Goal: Task Accomplishment & Management: Use online tool/utility

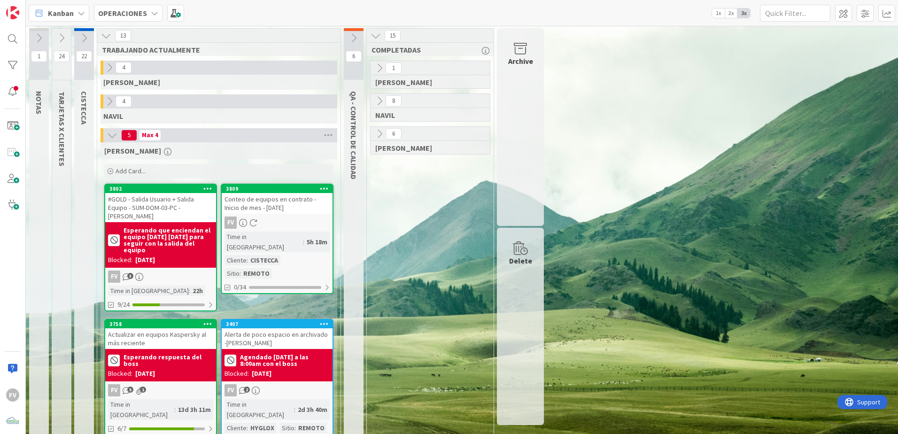
click at [353, 36] on icon at bounding box center [353, 38] width 10 height 10
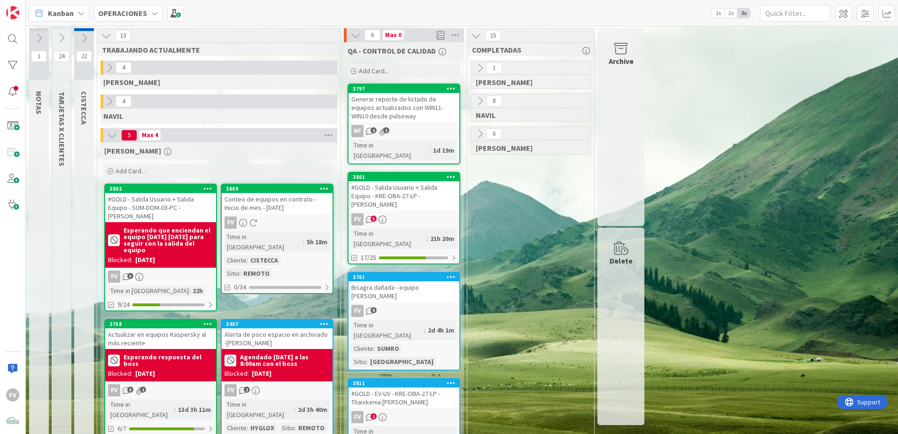
click at [386, 181] on div "#GOLD - Salida Usuario + Salida Equipo - KRE-OBA-27-LP - [PERSON_NAME]" at bounding box center [403, 195] width 111 height 29
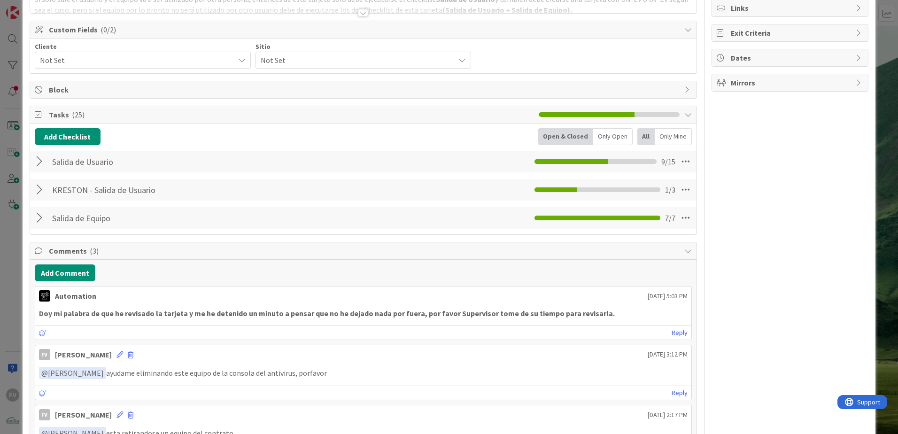
scroll to position [235, 0]
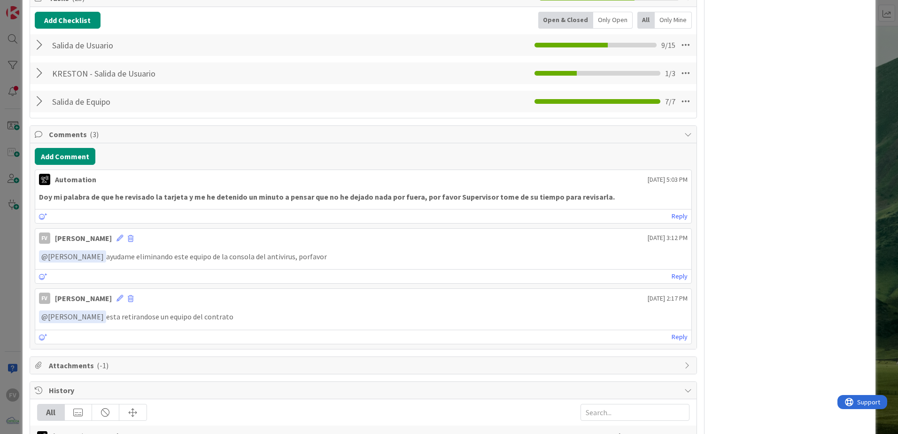
click at [42, 100] on div at bounding box center [41, 101] width 12 height 17
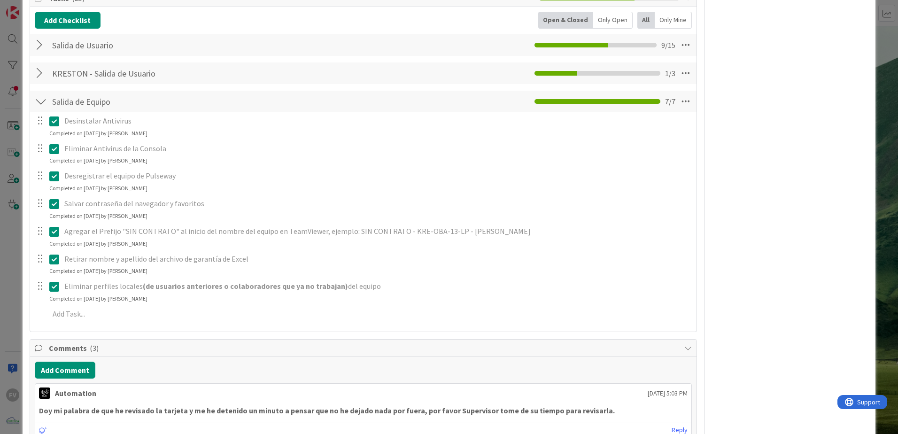
click at [42, 100] on div at bounding box center [41, 101] width 12 height 17
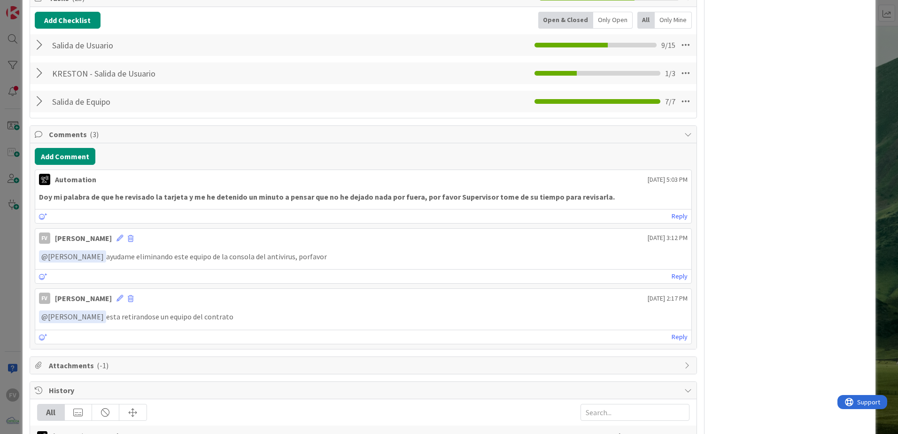
click at [46, 73] on div at bounding box center [41, 73] width 12 height 17
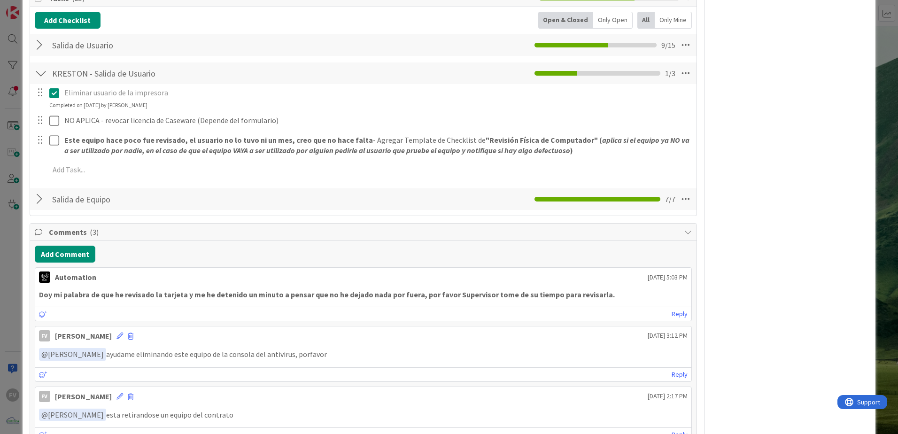
click at [42, 72] on div at bounding box center [41, 73] width 12 height 17
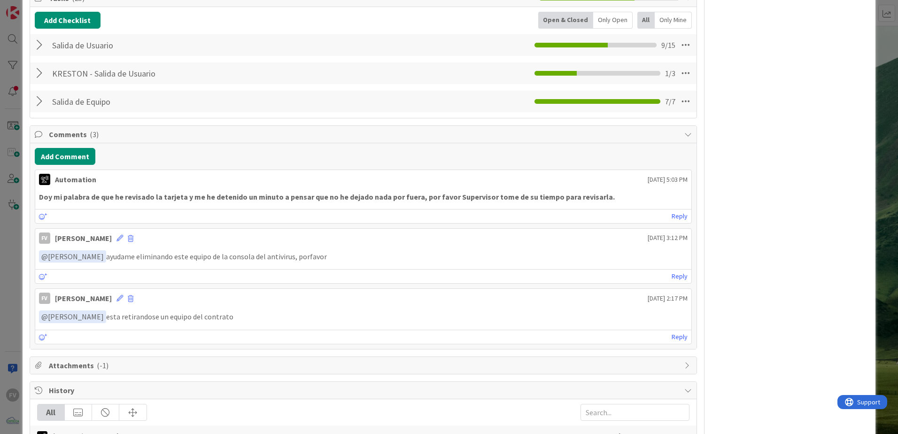
click at [38, 50] on div at bounding box center [41, 45] width 12 height 17
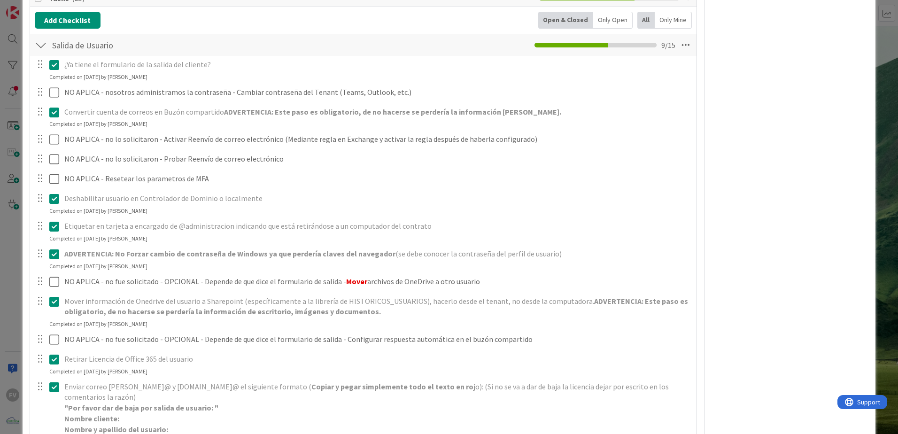
click at [38, 50] on div at bounding box center [41, 45] width 12 height 17
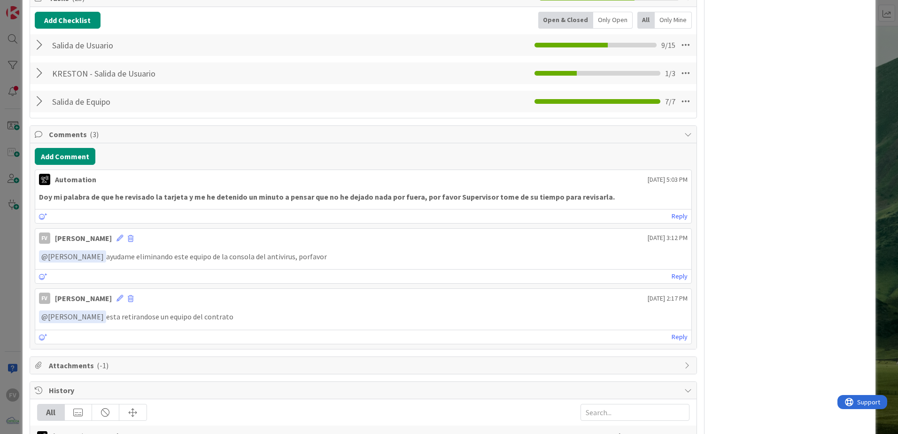
click at [7, 86] on div "ID 3801 OPERACIONES QA - CONTROL DE CALIDAD Title 70 / 128 #GOLD - Salida Usuar…" at bounding box center [449, 217] width 898 height 434
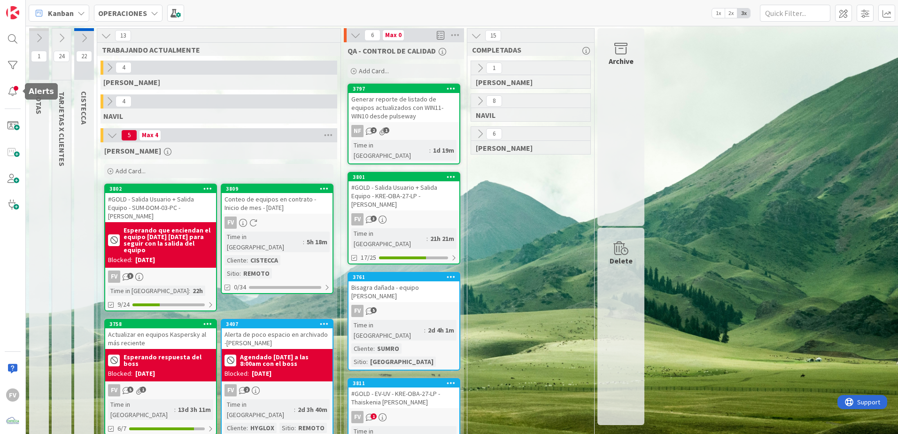
drag, startPoint x: 7, startPoint y: 86, endPoint x: 723, endPoint y: 253, distance: 735.0
click at [723, 253] on div "1 NOTAS 24 TARJETAS X CLIENTES 22 CISTECCA 13 TRABAJANDO ACTUALMENTE 4 GABRIEL …" at bounding box center [462, 380] width 868 height 704
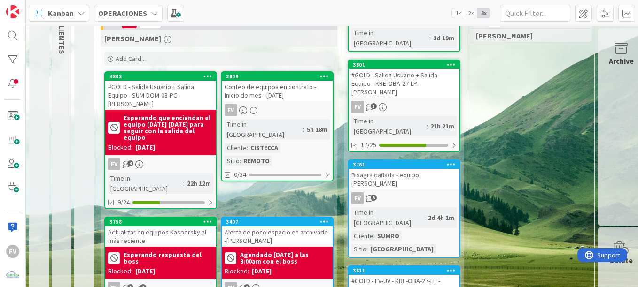
scroll to position [94, 0]
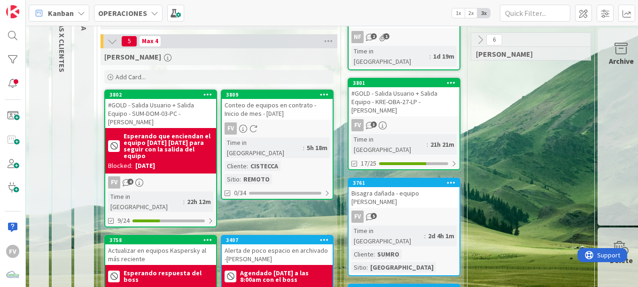
click at [175, 125] on div "#GOLD - Salida Usuario + Salida Equipo - SUM-DOM-03-PC - [PERSON_NAME]" at bounding box center [160, 113] width 111 height 29
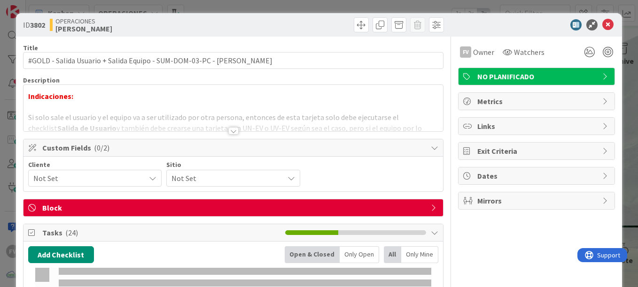
click at [143, 204] on span "Block" at bounding box center [234, 207] width 384 height 11
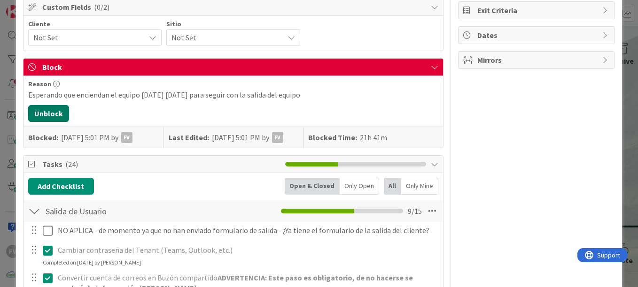
drag, startPoint x: 49, startPoint y: 116, endPoint x: 77, endPoint y: 117, distance: 27.7
click at [49, 115] on button "Unblock" at bounding box center [48, 113] width 41 height 17
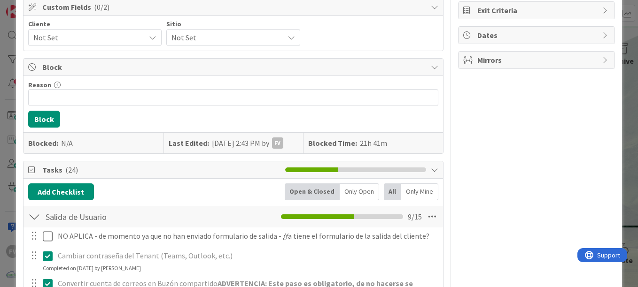
click at [132, 70] on span "Block" at bounding box center [234, 66] width 384 height 11
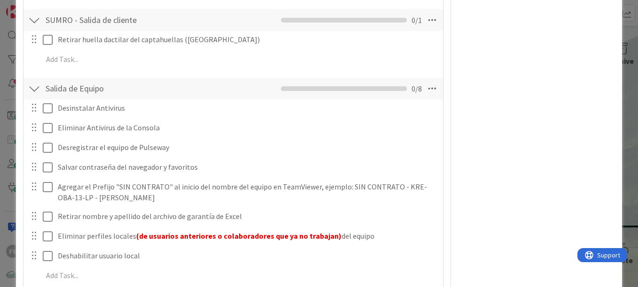
scroll to position [798, 0]
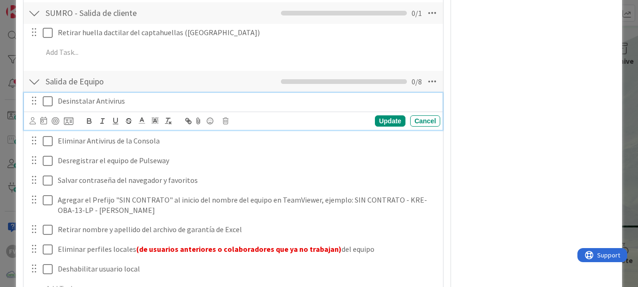
click at [49, 101] on icon at bounding box center [48, 101] width 10 height 11
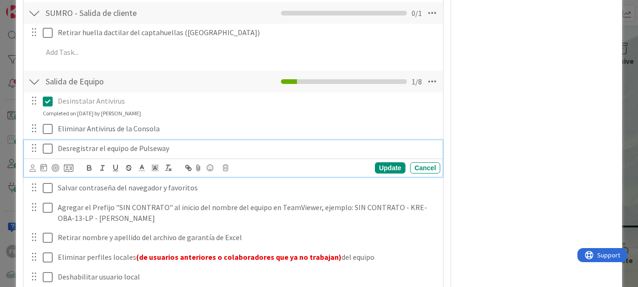
click at [46, 144] on icon at bounding box center [48, 148] width 10 height 11
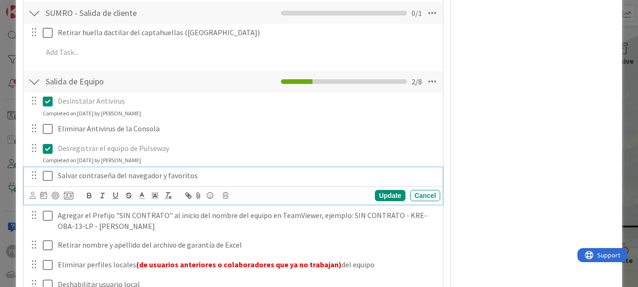
click at [56, 180] on div "Salvar contraseña del navegador y favoritos" at bounding box center [247, 176] width 386 height 16
drag, startPoint x: 181, startPoint y: 178, endPoint x: 175, endPoint y: 224, distance: 46.4
click at [181, 179] on p "No conocen la contraseña de su cuenta. Salvar contraseña del navegador y favori…" at bounding box center [247, 175] width 378 height 11
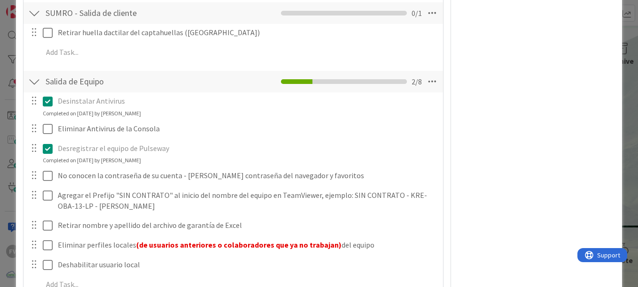
scroll to position [845, 0]
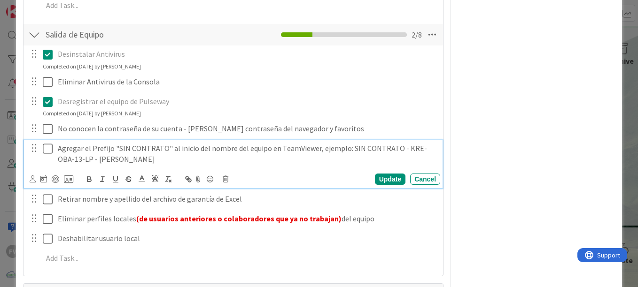
click at [49, 148] on icon at bounding box center [48, 148] width 10 height 11
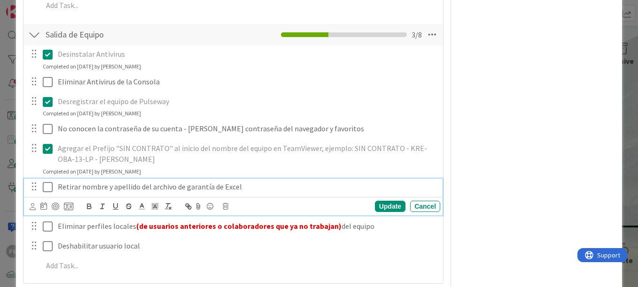
click at [58, 188] on p "Retirar nombre y apellido del archivo de garantía de Excel" at bounding box center [247, 187] width 378 height 11
click at [93, 189] on p "NO APLICA - Retirar nombre y apellido del archivo de garantía de Excel" at bounding box center [247, 187] width 378 height 11
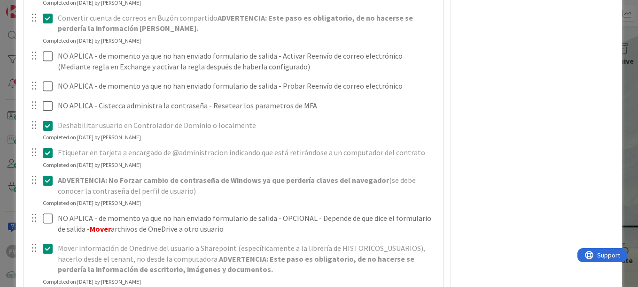
scroll to position [516, 0]
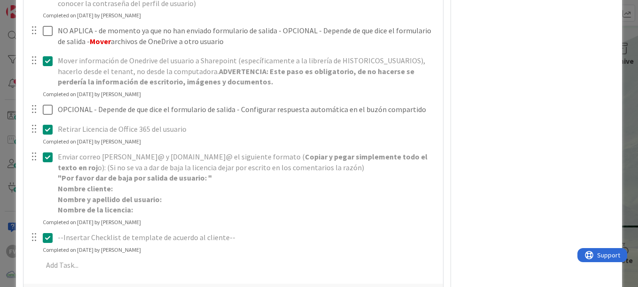
click at [623, 120] on div "ID 3802 OPERACIONES FERNANDO Title 70 / 128 #GOLD - Salida Usuario + Salida Equ…" at bounding box center [319, 143] width 638 height 287
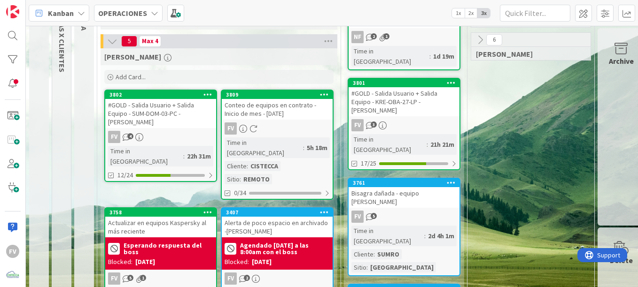
click at [340, 73] on div "13 TRABAJANDO ACTUALMENTE 4 GABRIEL 4 NAVIL 5 Max 4 FERNANDO Add Card... 3809 C…" at bounding box center [219, 283] width 244 height 699
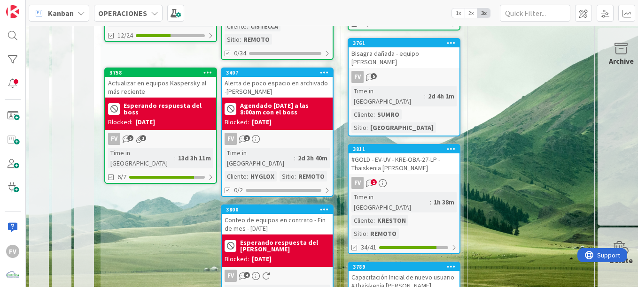
scroll to position [235, 0]
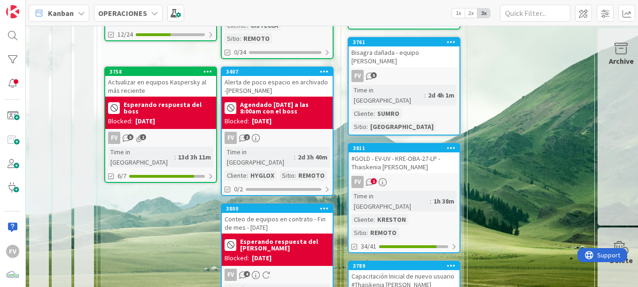
click at [298, 213] on div "Conteo de equipos en contrato - Fin de mes - [DATE]" at bounding box center [277, 223] width 111 height 21
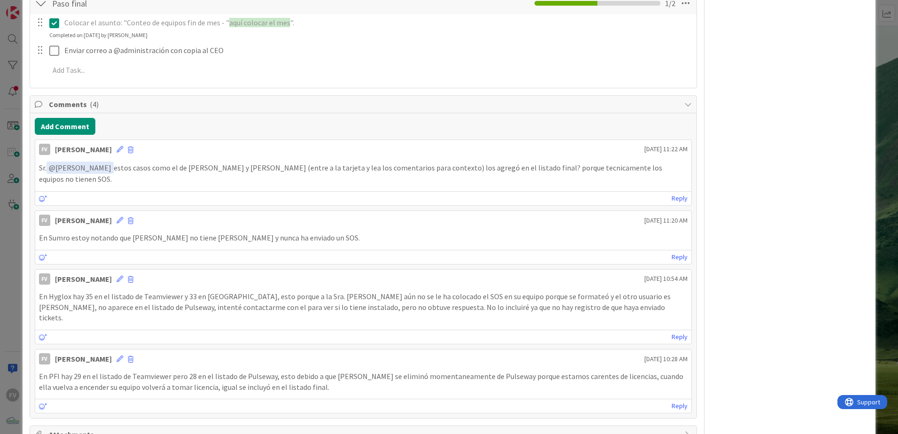
scroll to position [516, 0]
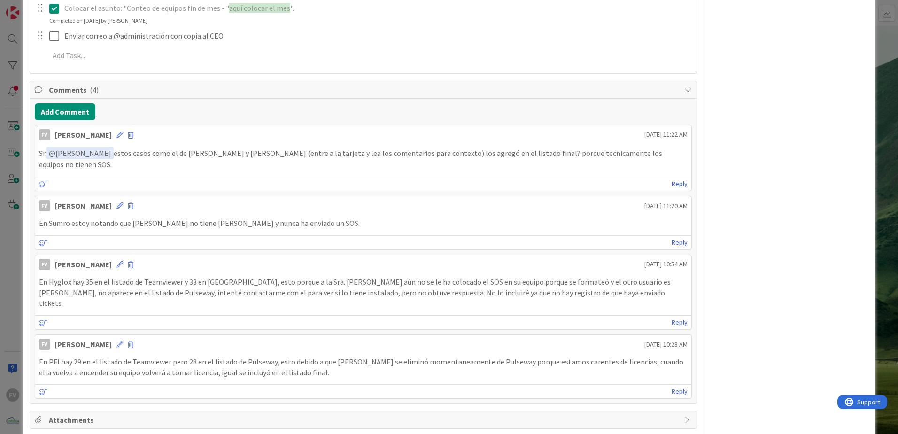
click at [760, 191] on div "FV Owner Watchers PLANIFICADO Metrics Links Exit Criteria Dates Mirrors" at bounding box center [789, 99] width 157 height 1159
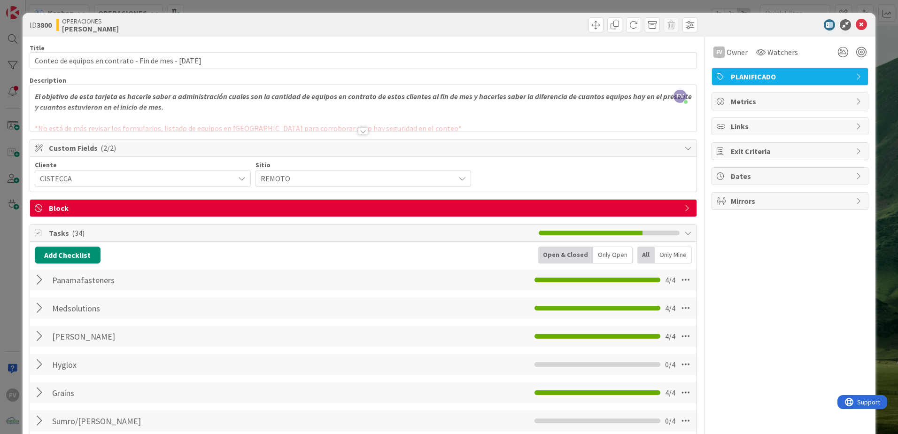
scroll to position [47, 0]
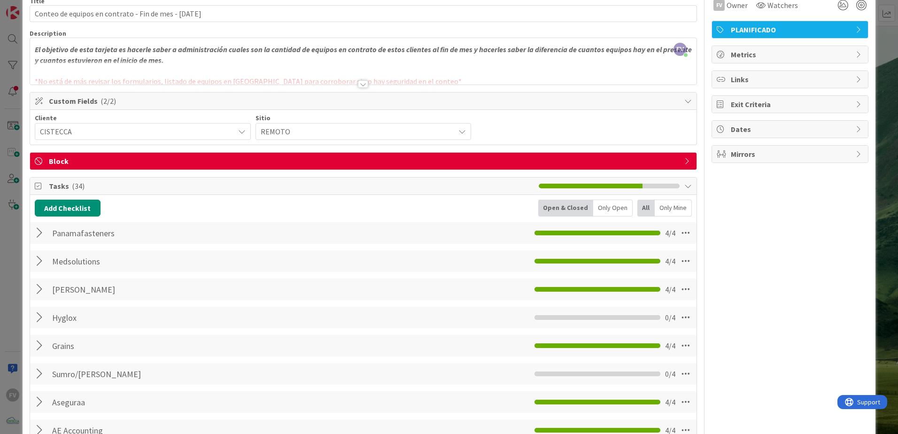
drag, startPoint x: 42, startPoint y: 231, endPoint x: 47, endPoint y: 240, distance: 11.4
click at [41, 231] on div at bounding box center [41, 232] width 12 height 17
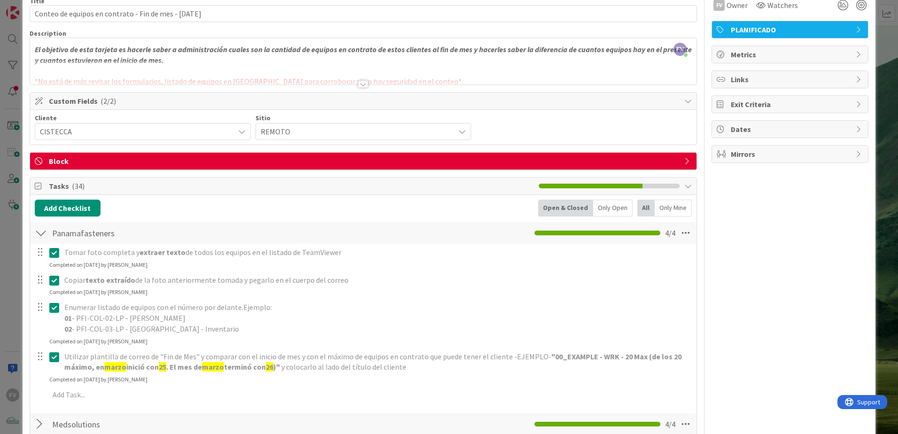
scroll to position [94, 0]
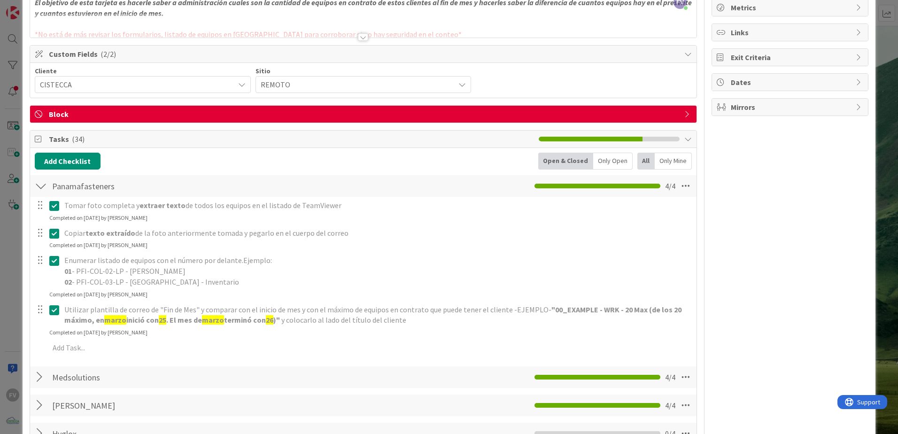
click at [61, 301] on div "Utilizar plantilla de correo de "Fin de Mes" y comparar con el inicio de mes y …" at bounding box center [377, 314] width 633 height 27
click at [61, 307] on div "Utilizar plantilla de correo de "Fin de Mes" y comparar con el inicio de mes y …" at bounding box center [377, 314] width 633 height 27
click at [56, 309] on icon at bounding box center [54, 309] width 10 height 11
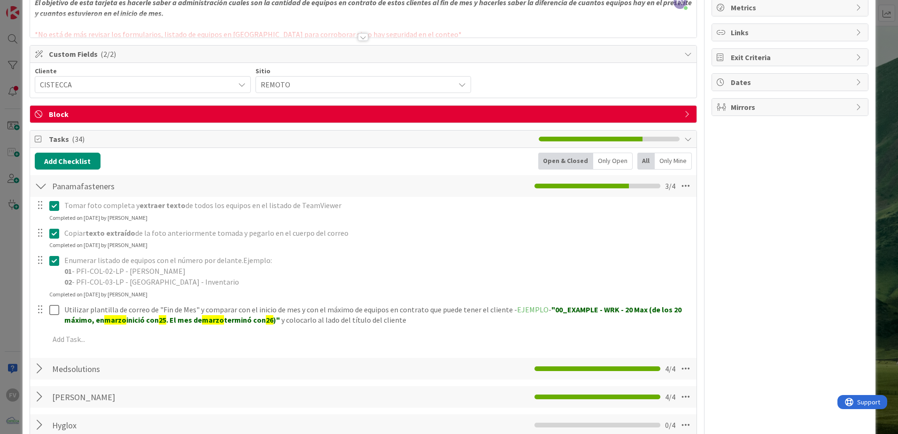
click at [56, 264] on icon at bounding box center [54, 260] width 10 height 11
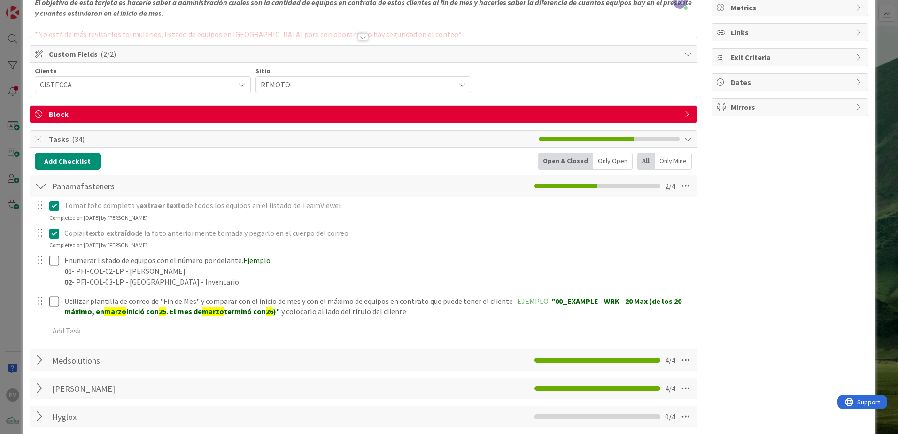
click at [55, 235] on icon at bounding box center [54, 233] width 10 height 11
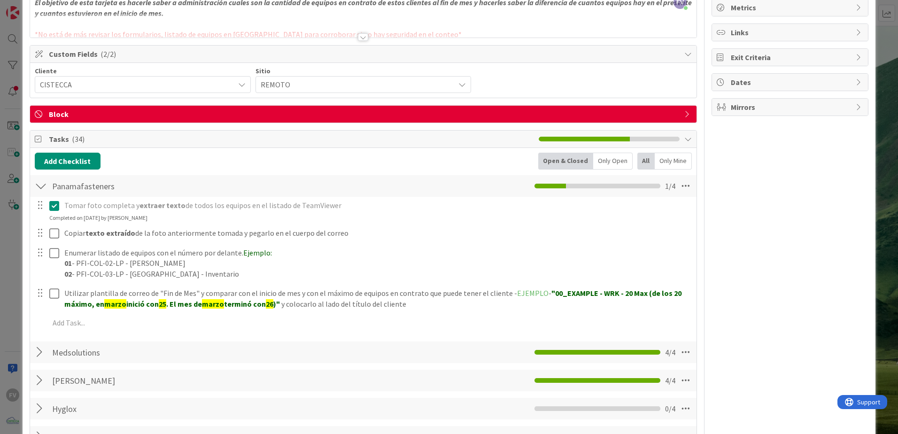
click at [54, 207] on icon at bounding box center [54, 205] width 10 height 11
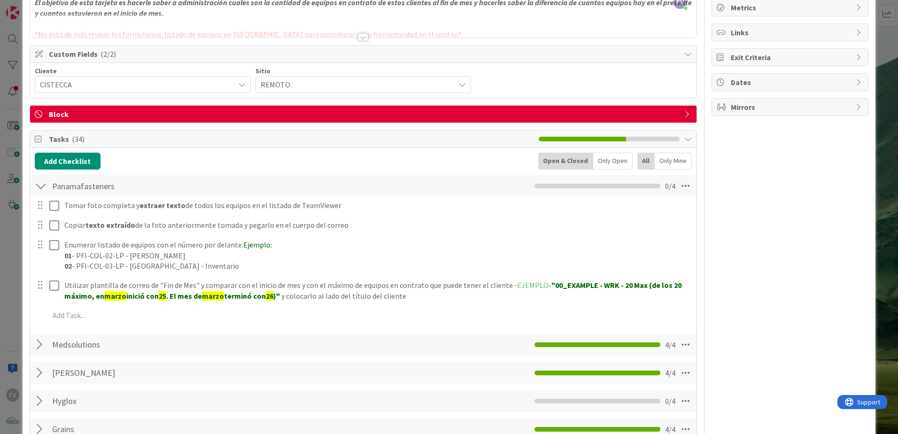
click at [38, 187] on div at bounding box center [41, 185] width 12 height 17
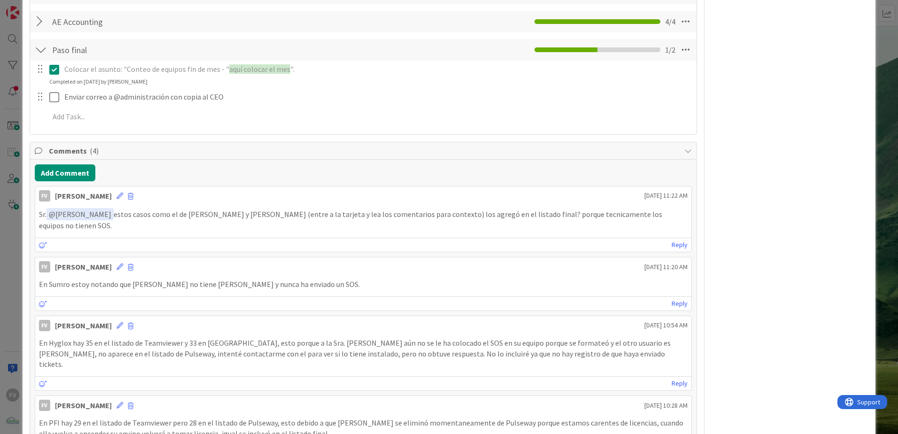
scroll to position [469, 0]
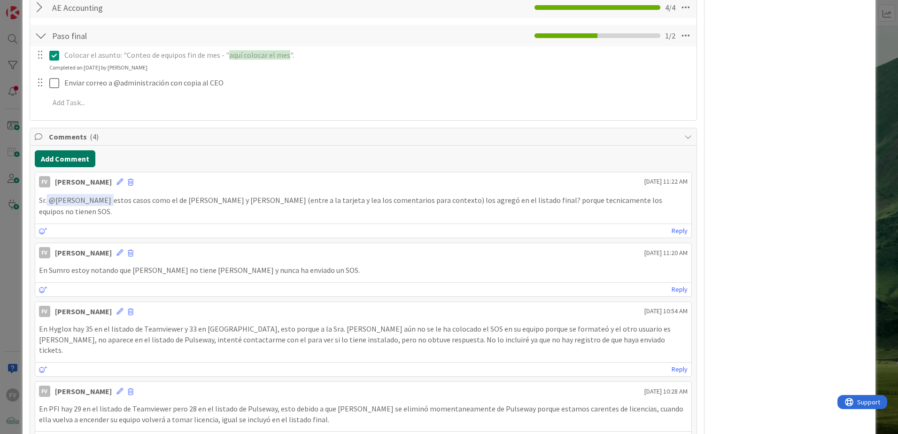
click at [64, 154] on button "Add Comment" at bounding box center [65, 158] width 61 height 17
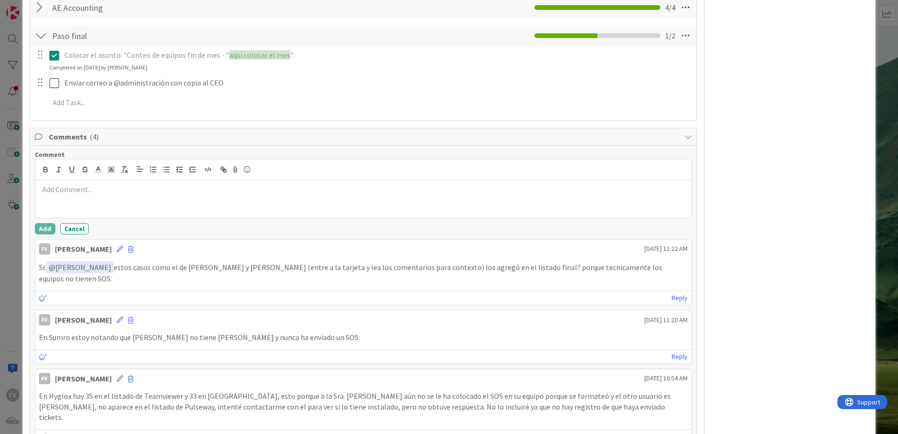
click at [138, 200] on div at bounding box center [363, 199] width 656 height 38
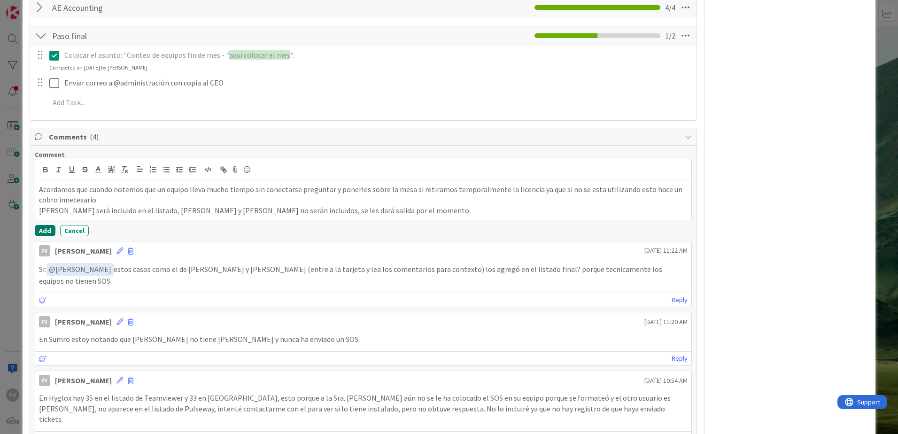
click at [48, 228] on button "Add" at bounding box center [45, 230] width 21 height 11
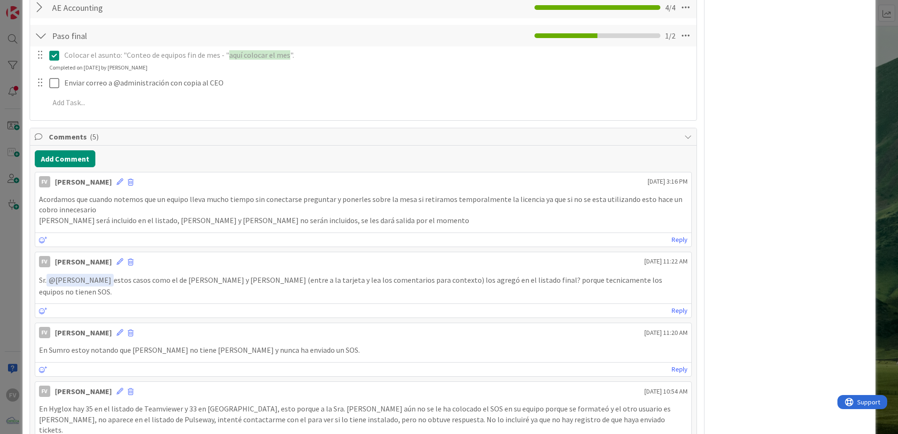
click at [885, 112] on div "ID 3800 OPERACIONES FERNANDO Title 55 / 128 Conteo de equipos en contrato - Fin…" at bounding box center [449, 217] width 898 height 434
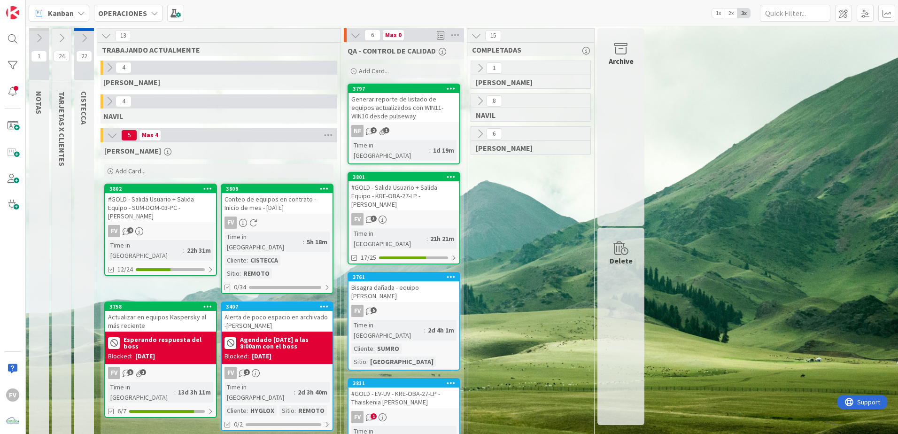
click at [189, 16] on div "Kanban OPERACIONES 1x 2x 3x" at bounding box center [462, 13] width 872 height 26
click at [178, 11] on span at bounding box center [175, 13] width 17 height 17
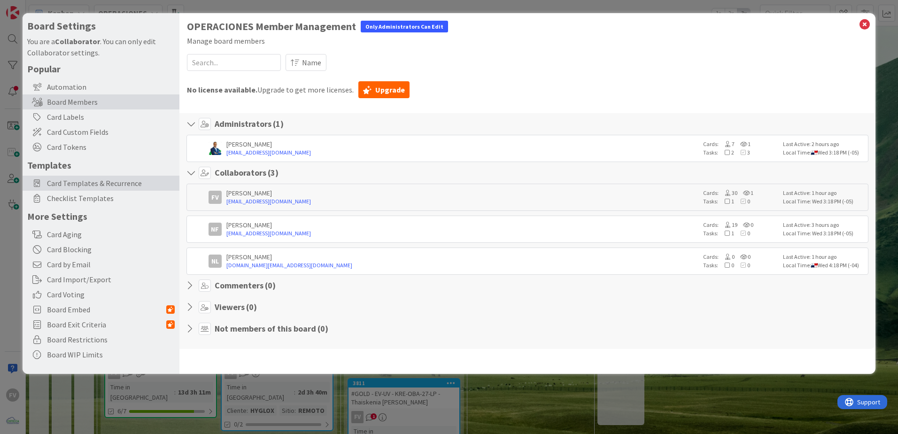
click at [112, 190] on div "Card Templates & Recurrence" at bounding box center [101, 183] width 157 height 15
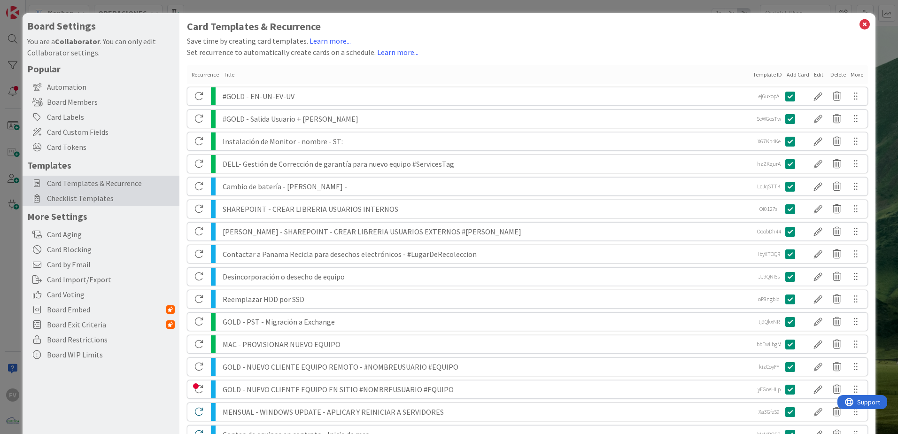
click at [117, 195] on span "Checklist Templates" at bounding box center [111, 197] width 128 height 11
click at [122, 183] on span "Card Templates & Recurrence" at bounding box center [111, 182] width 128 height 11
click at [145, 183] on span "Card Templates & Recurrence" at bounding box center [111, 182] width 128 height 11
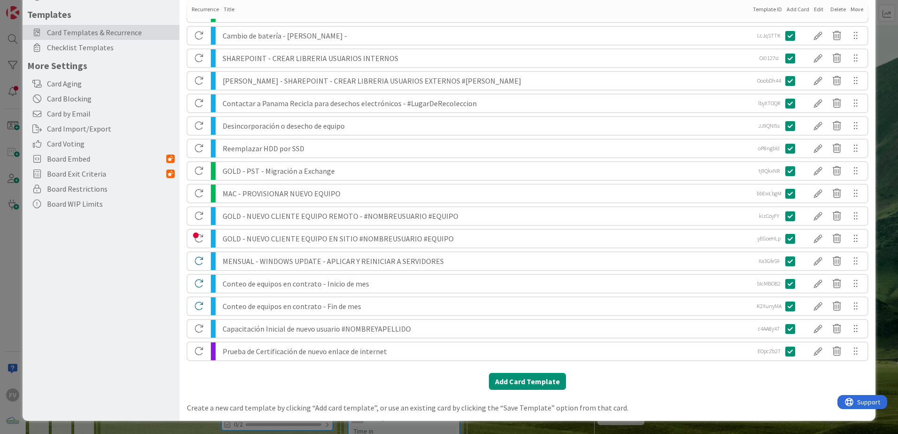
scroll to position [104, 0]
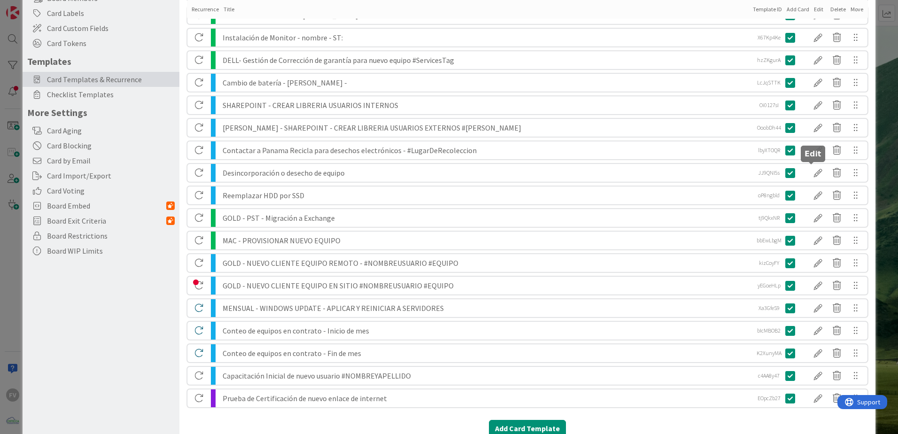
click at [811, 172] on div at bounding box center [817, 173] width 19 height 16
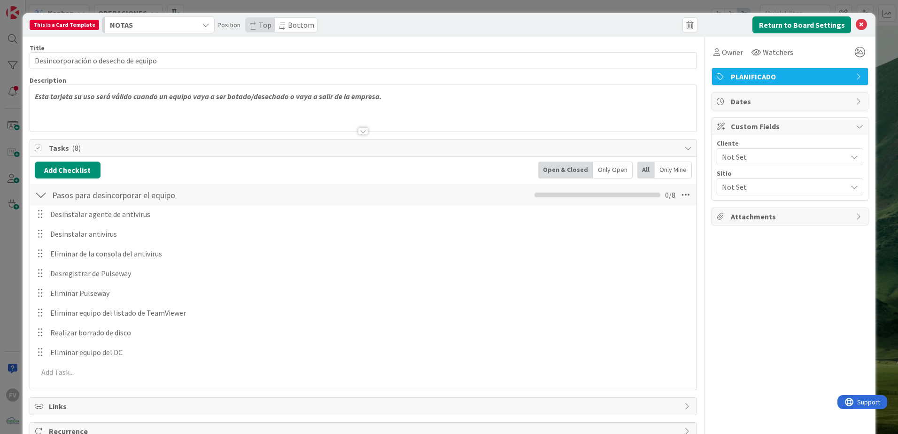
scroll to position [26, 0]
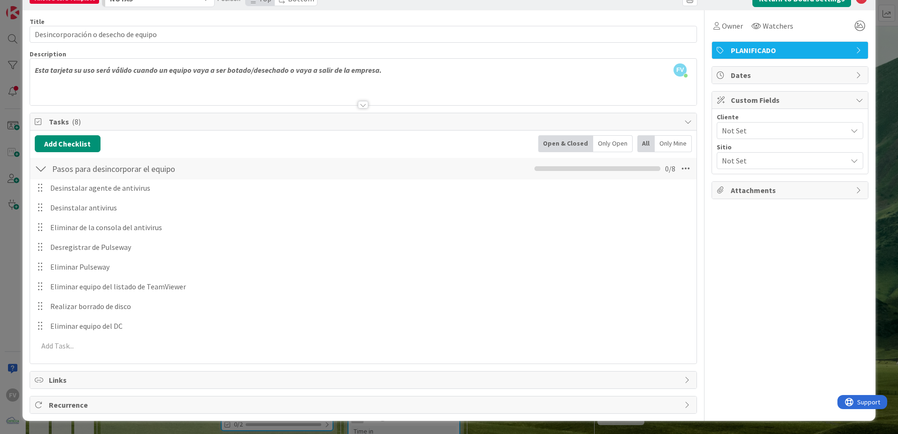
click at [782, 246] on div "Owner Watchers PLANIFICADO Dates Custom Fields Cliente Not Set Sitio Not Set At…" at bounding box center [789, 211] width 157 height 403
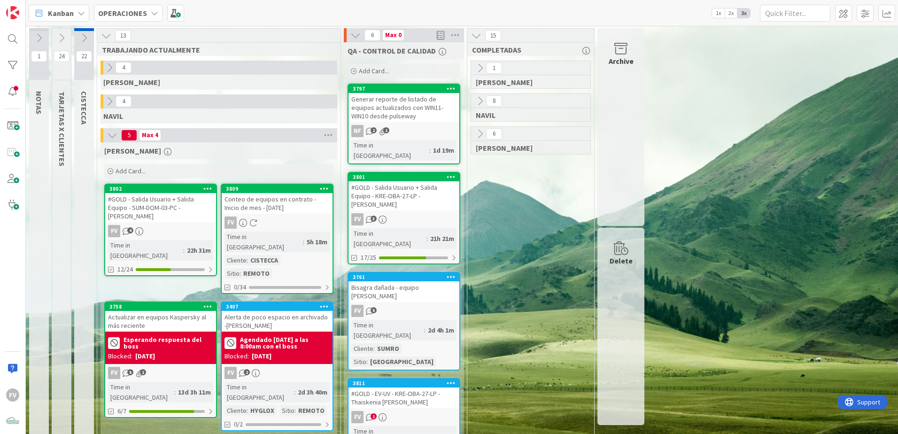
click at [80, 43] on icon at bounding box center [84, 38] width 10 height 10
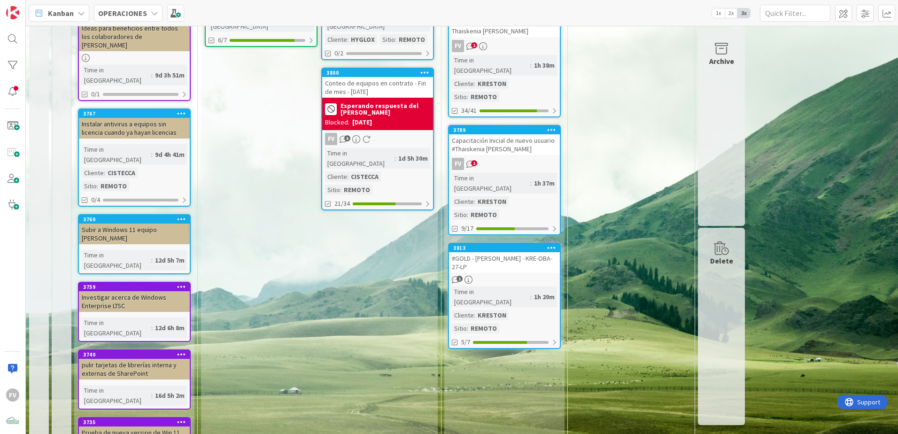
scroll to position [402, 0]
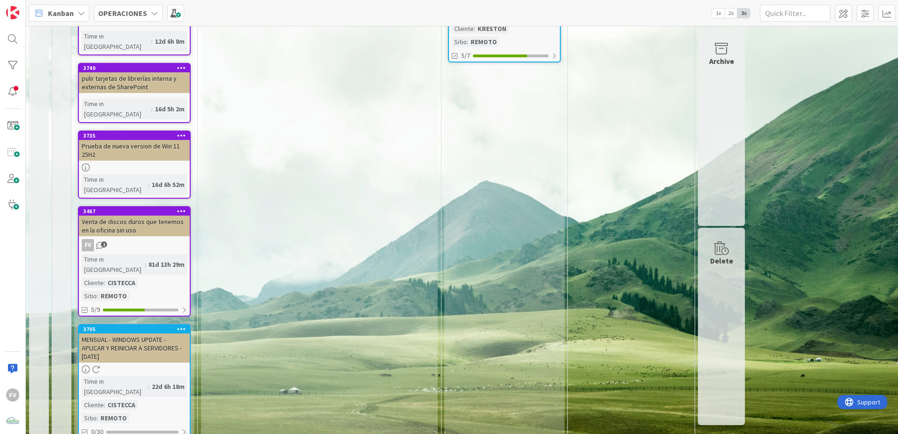
scroll to position [684, 0]
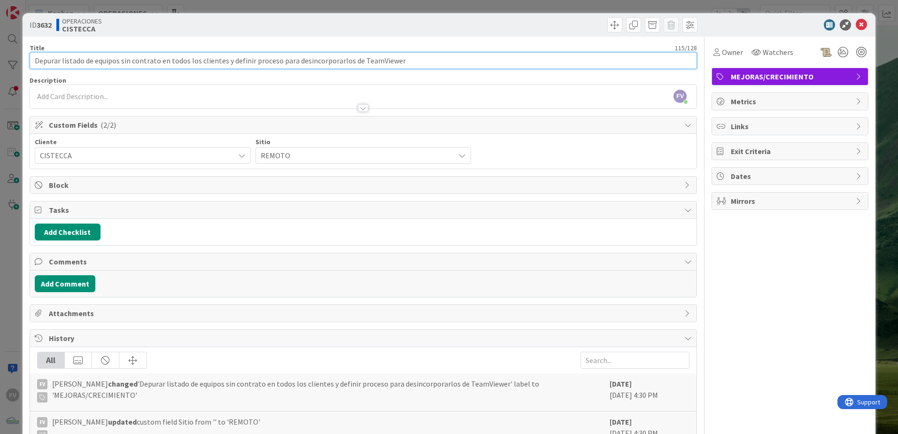
drag, startPoint x: 446, startPoint y: 63, endPoint x: 222, endPoint y: 68, distance: 223.5
click at [222, 68] on input "Depurar listado de equipos sin contrato en todos los clientes y definir proceso…" at bounding box center [363, 60] width 667 height 17
type input "Depurar listado de equipos sin contrato en todos los clientes"
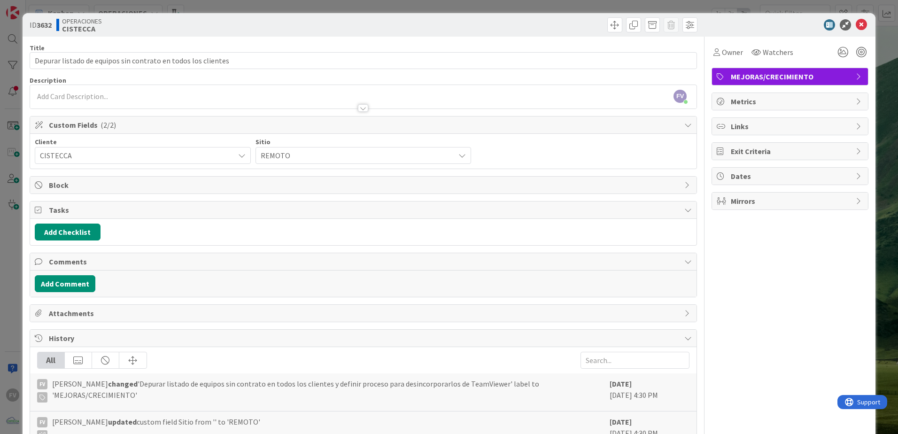
click at [354, 36] on div "ID 3632 OPERACIONES CISTECCA" at bounding box center [449, 24] width 853 height 23
click at [586, 1] on div "ID 3632 OPERACIONES CISTECCA Title 61 / 128 Depurar listado de equipos sin cont…" at bounding box center [449, 217] width 898 height 434
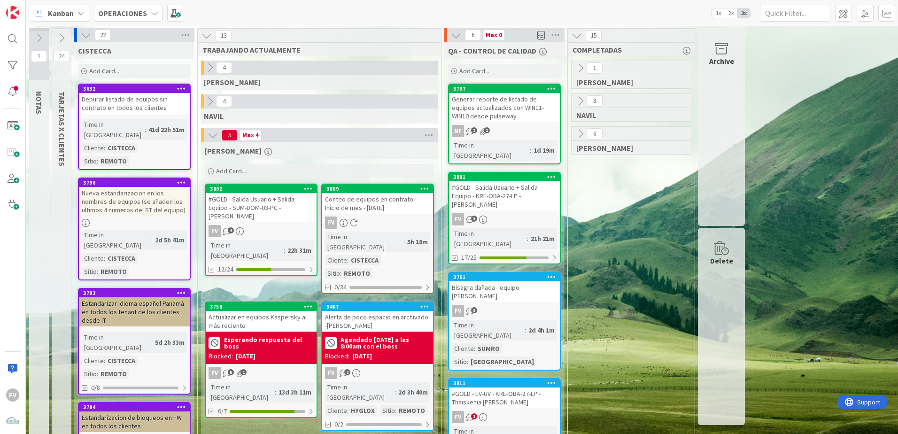
scroll to position [47, 0]
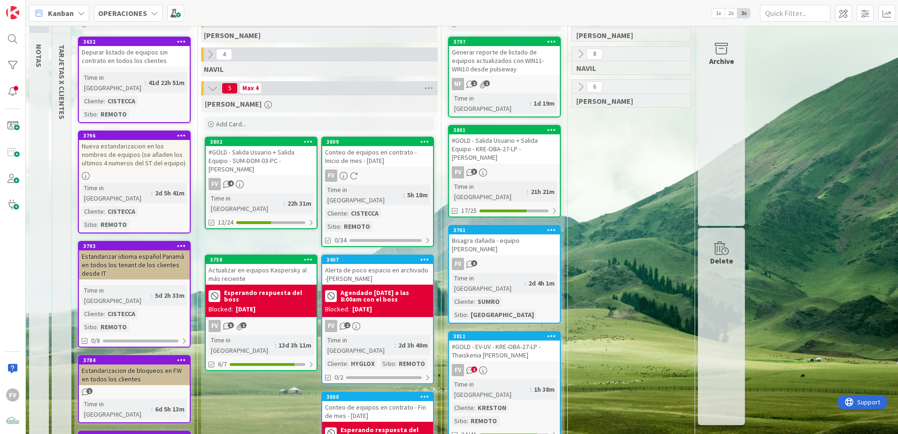
click at [427, 289] on b "Agendado [DATE] a las 8:00am con el boss" at bounding box center [385, 295] width 90 height 13
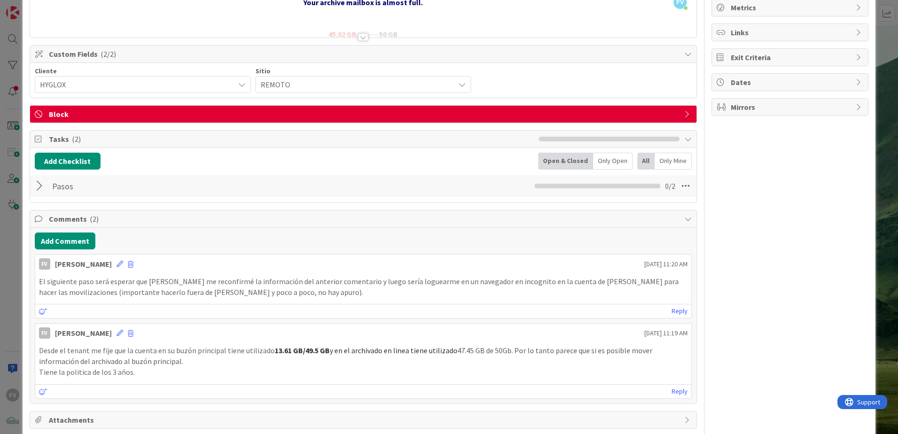
scroll to position [141, 0]
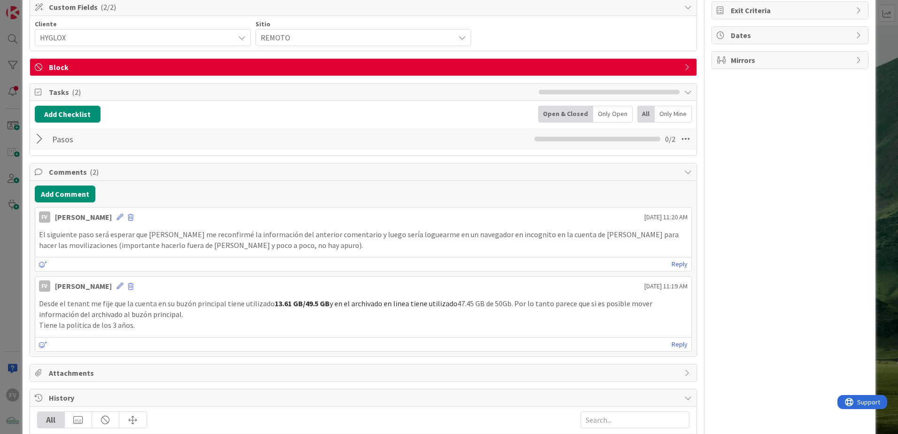
click at [719, 227] on div "FV Owner Watchers PLANIFICADO Metrics Links Exit Criteria Dates Mirrors" at bounding box center [789, 298] width 157 height 804
click at [492, 191] on div "Add Comment" at bounding box center [363, 193] width 657 height 17
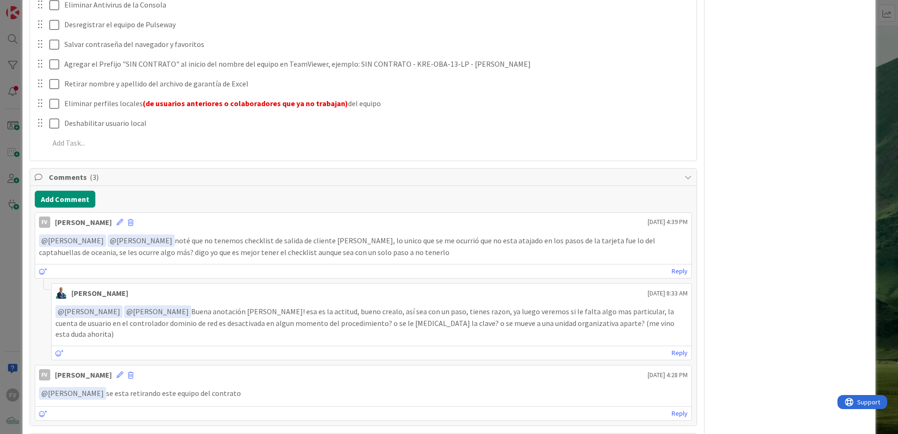
scroll to position [892, 0]
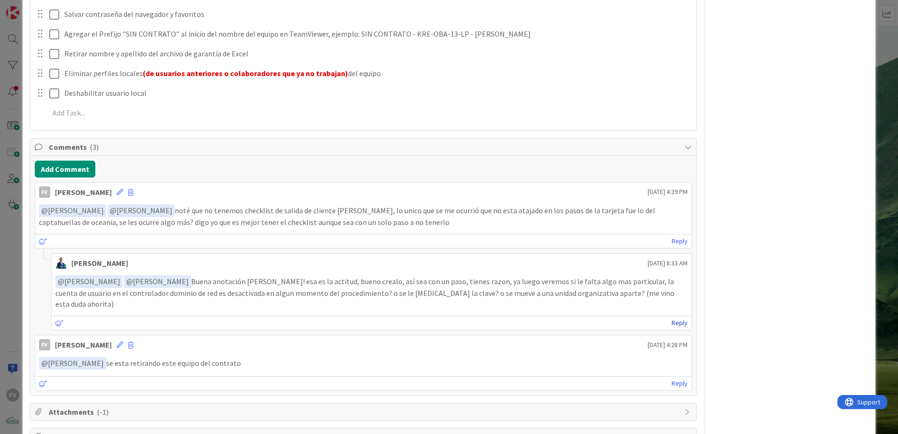
click at [671, 317] on link "Reply" at bounding box center [679, 323] width 16 height 12
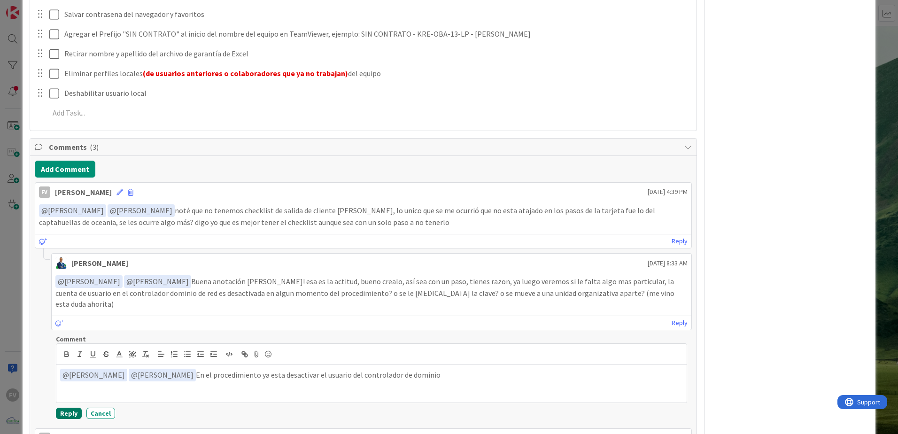
click at [73, 407] on button "Reply" at bounding box center [69, 412] width 26 height 11
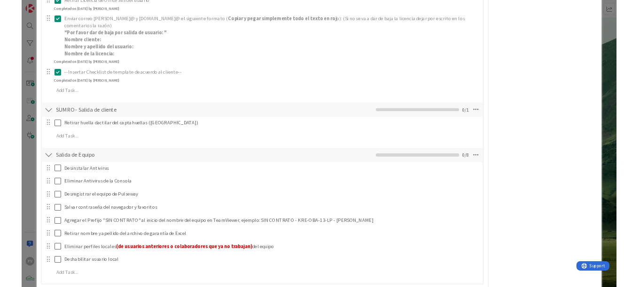
scroll to position [563, 0]
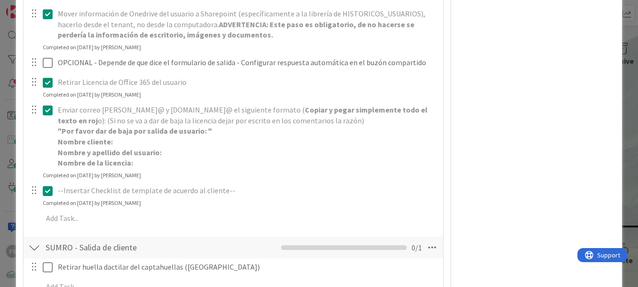
click at [621, 26] on div "ID 3802 OPERACIONES [PERSON_NAME] Title 70 / 128 #GOLD - Salida Usuario + Salid…" at bounding box center [319, 143] width 638 height 287
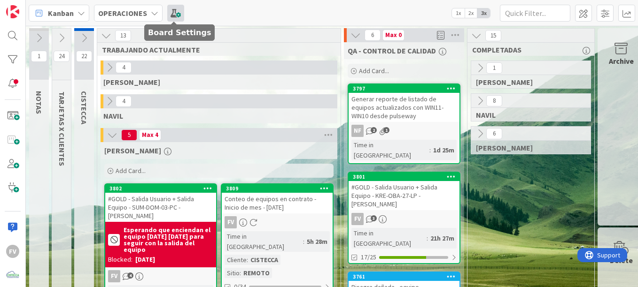
click at [176, 13] on span at bounding box center [175, 13] width 17 height 17
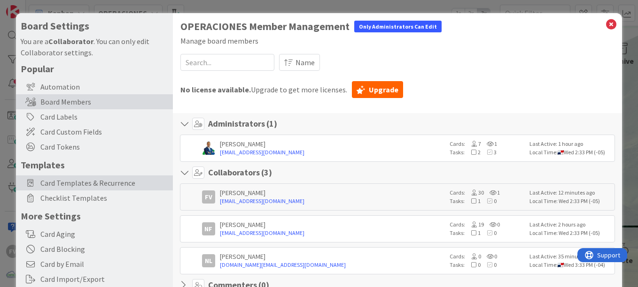
click at [106, 181] on span "Card Templates & Recurrence" at bounding box center [104, 182] width 128 height 11
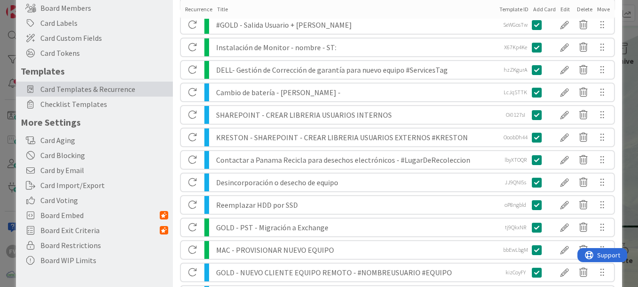
scroll to position [47, 0]
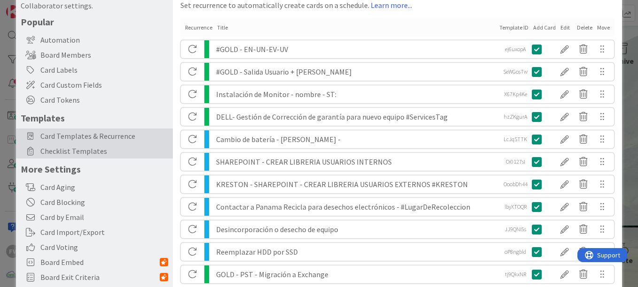
click at [98, 146] on span "Checklist Templates" at bounding box center [104, 151] width 128 height 11
